Goal: Information Seeking & Learning: Find specific fact

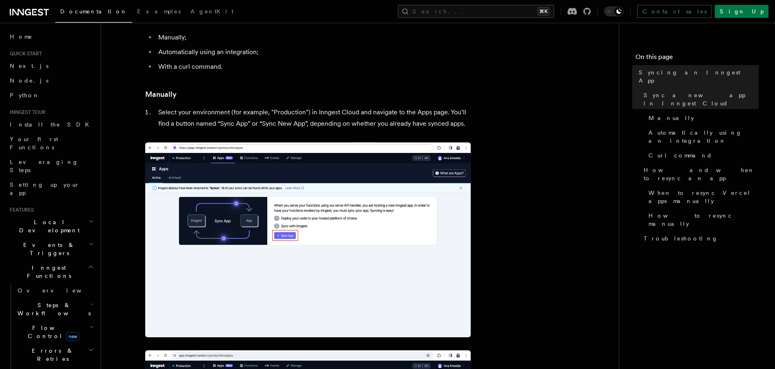
scroll to position [225, 0]
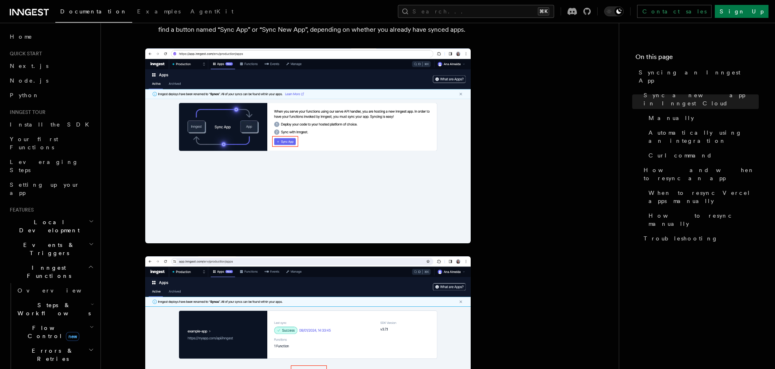
click at [76, 215] on h2 "Local Development" at bounding box center [51, 226] width 89 height 23
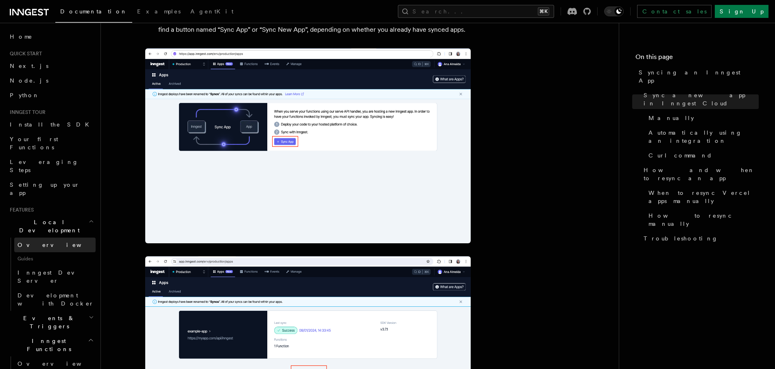
click at [41, 242] on span "Overview" at bounding box center [60, 245] width 84 height 7
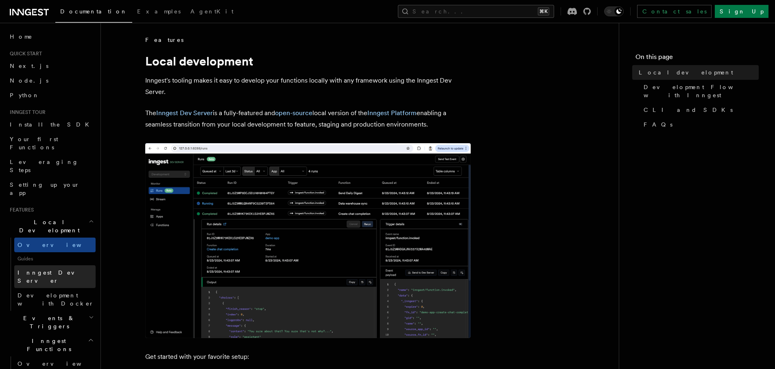
click at [60, 269] on span "Inngest Dev Server" at bounding box center [53, 276] width 70 height 15
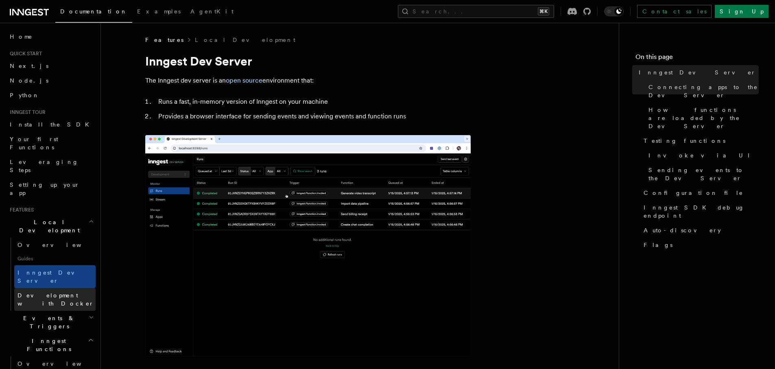
click at [69, 288] on link "Development with Docker" at bounding box center [54, 299] width 81 height 23
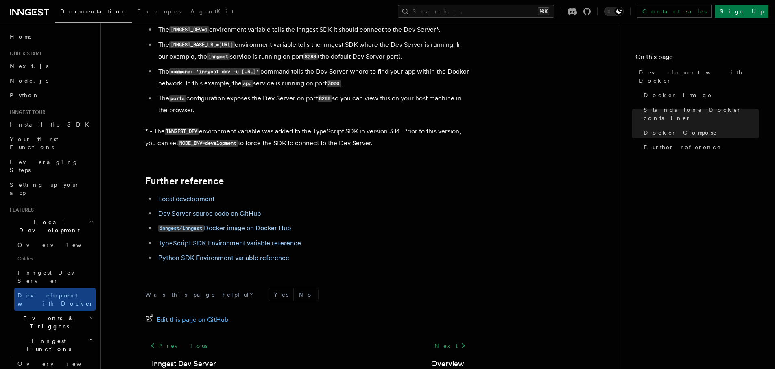
scroll to position [771, 0]
click at [524, 11] on button "Search... ⌘K" at bounding box center [476, 11] width 156 height 13
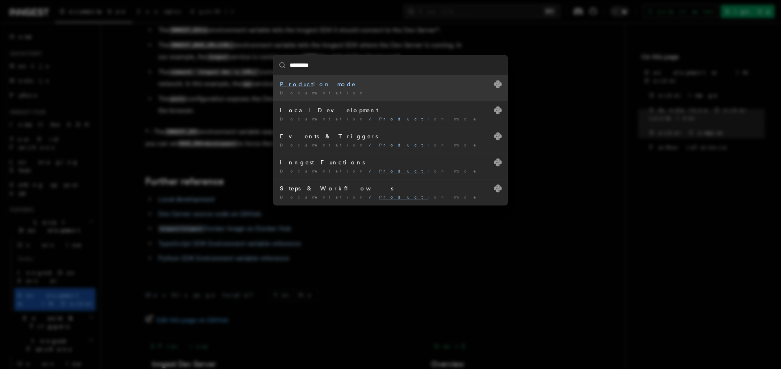
type input "**********"
click at [315, 85] on div "Production mode" at bounding box center [390, 84] width 221 height 8
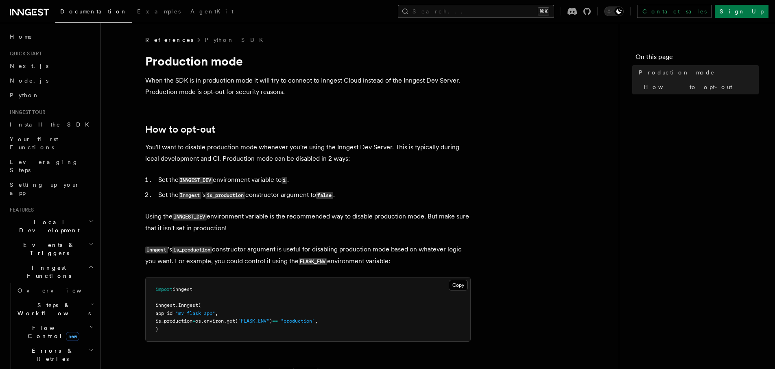
click at [495, 6] on button "Search... ⌘K" at bounding box center [476, 11] width 156 height 13
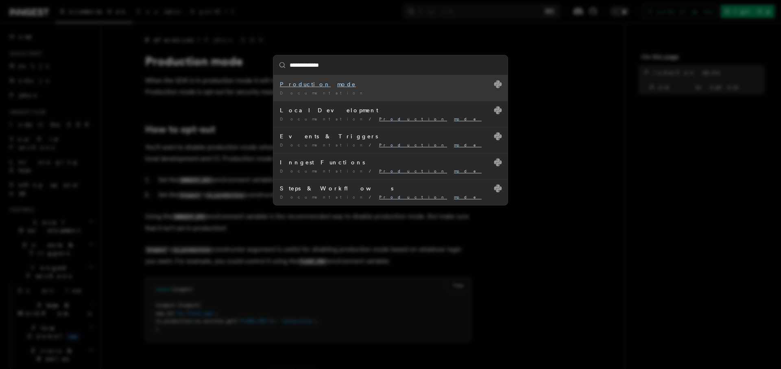
type input "**********"
click at [356, 89] on li "Production mode Documentation /" at bounding box center [391, 88] width 234 height 26
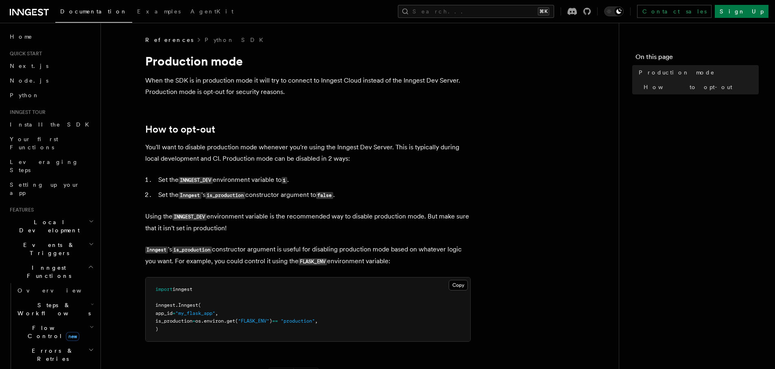
click at [228, 195] on code "is_production" at bounding box center [226, 195] width 40 height 7
copy code "is_production"
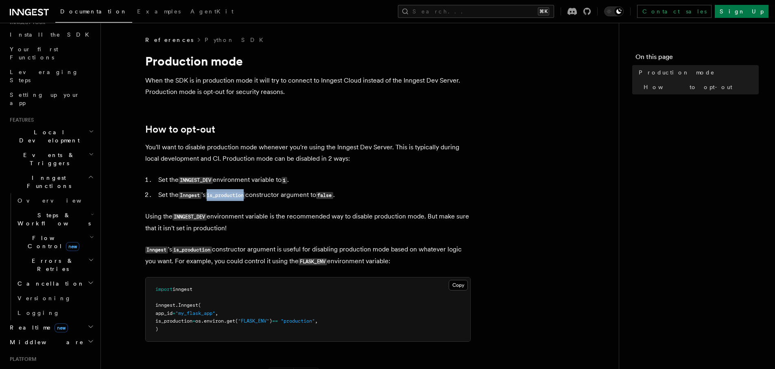
scroll to position [86, 0]
